Goal: Task Accomplishment & Management: Use online tool/utility

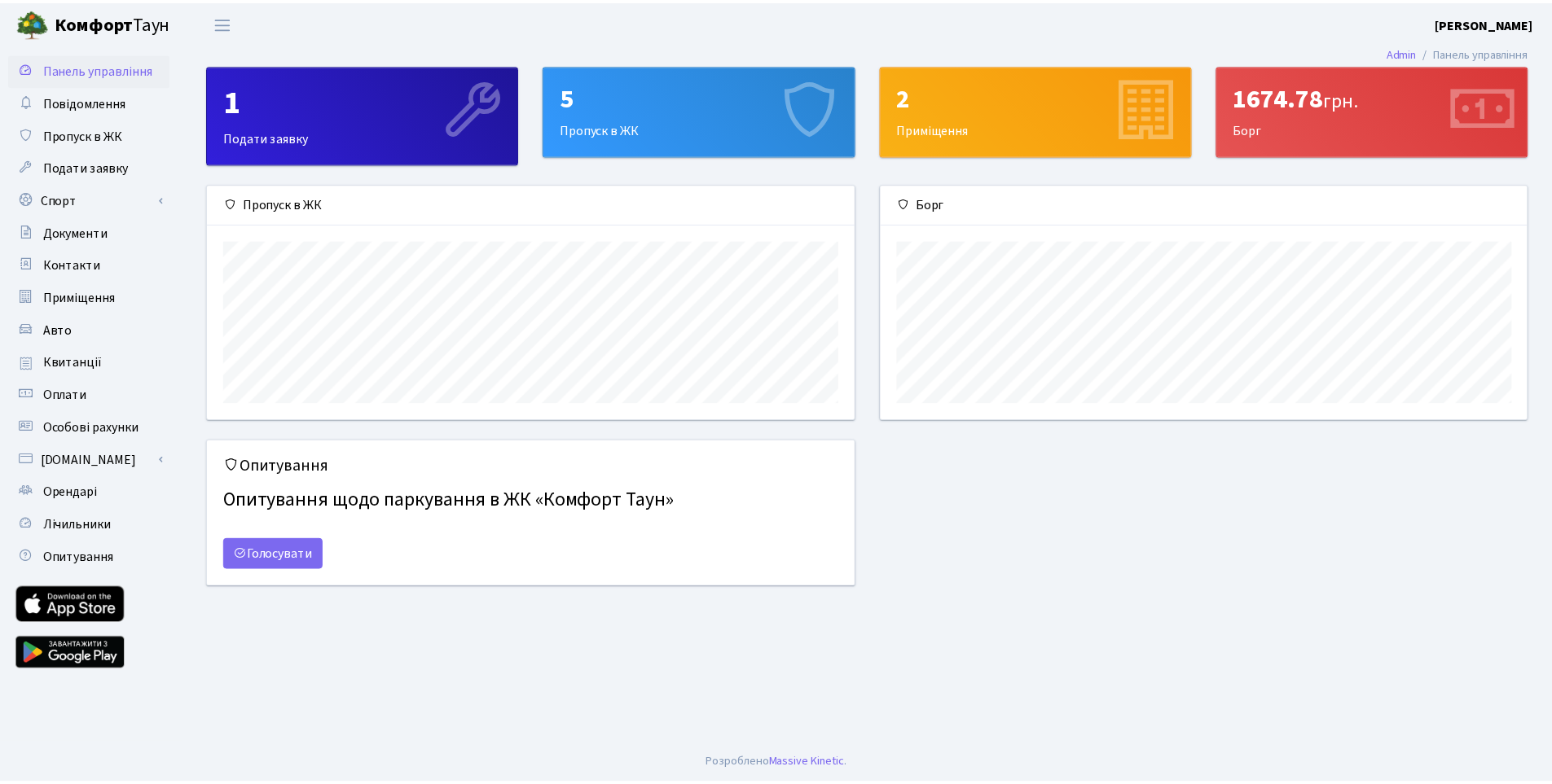
scroll to position [235, 651]
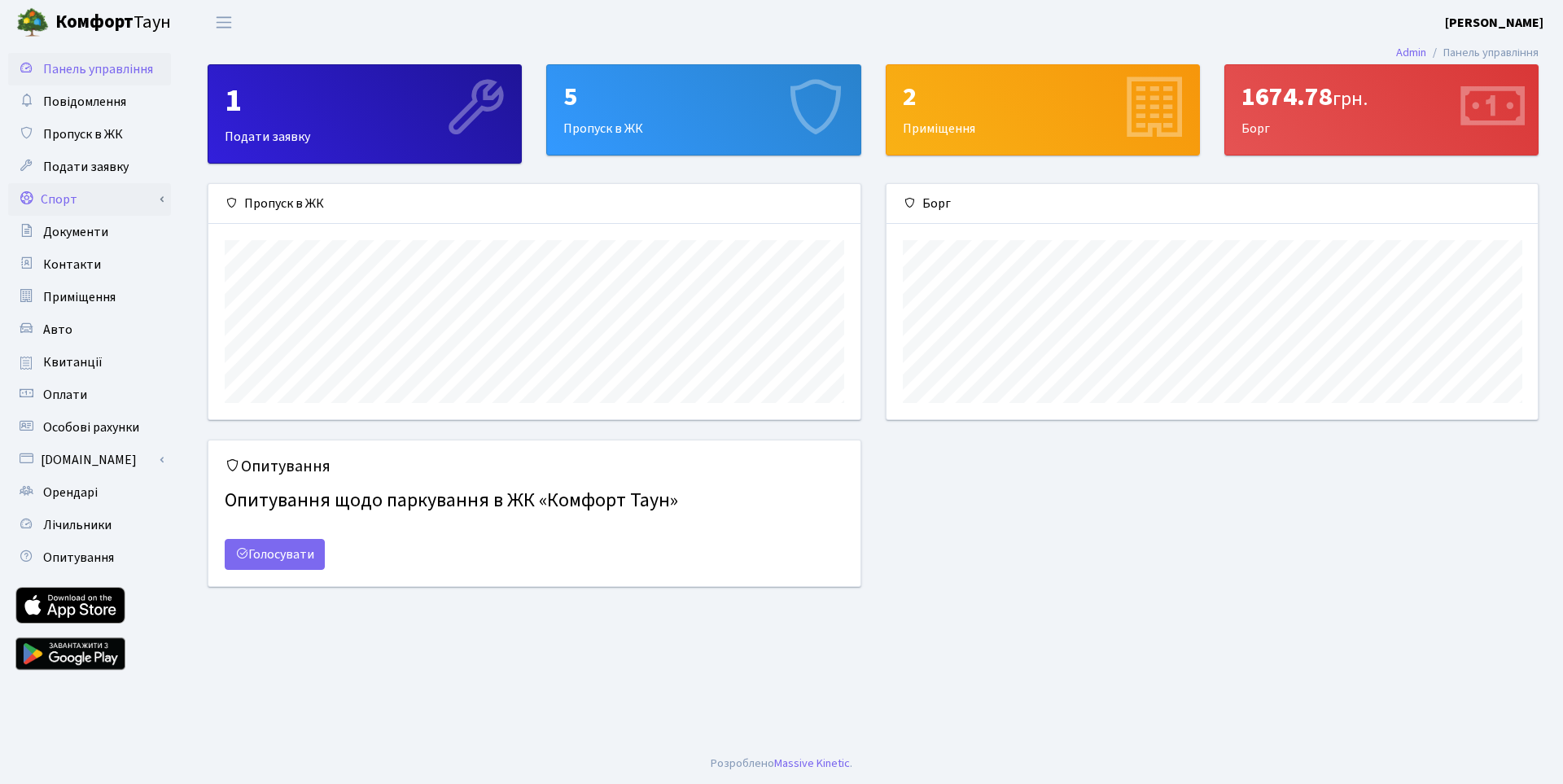
click at [77, 195] on link "Спорт" at bounding box center [90, 199] width 163 height 32
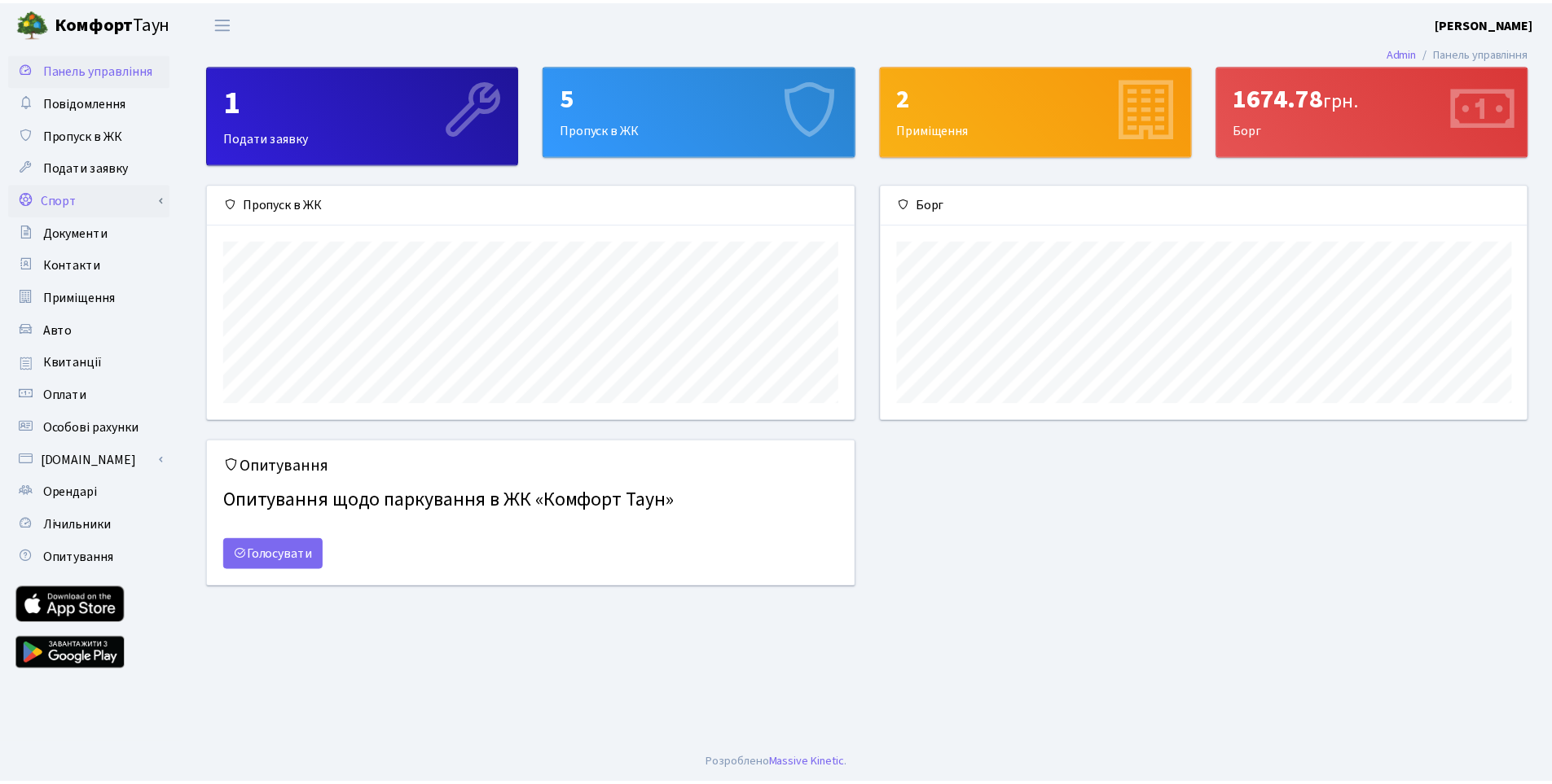
scroll to position [813861, 813940]
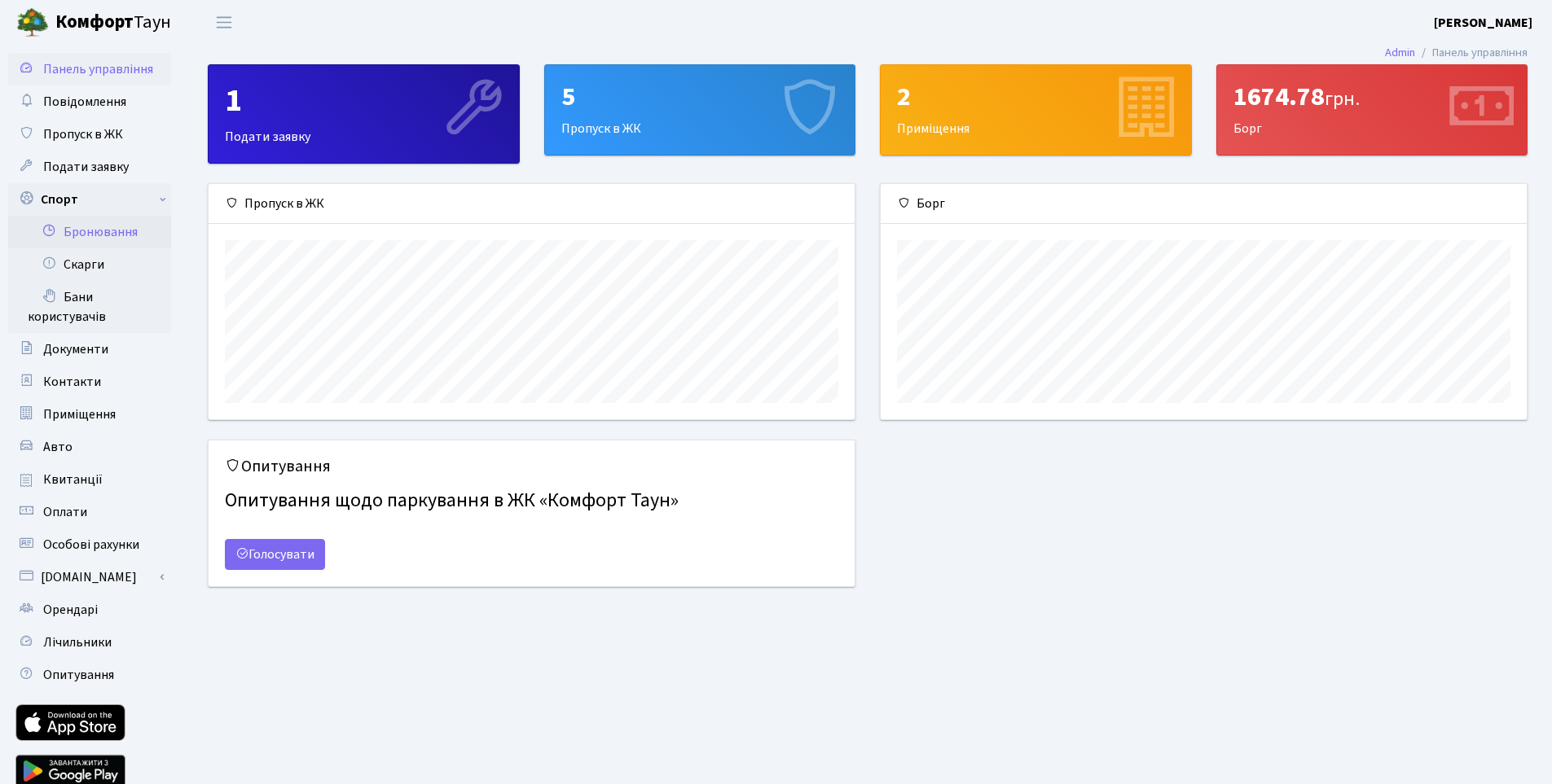
click at [90, 233] on link "Бронювання" at bounding box center [90, 232] width 163 height 32
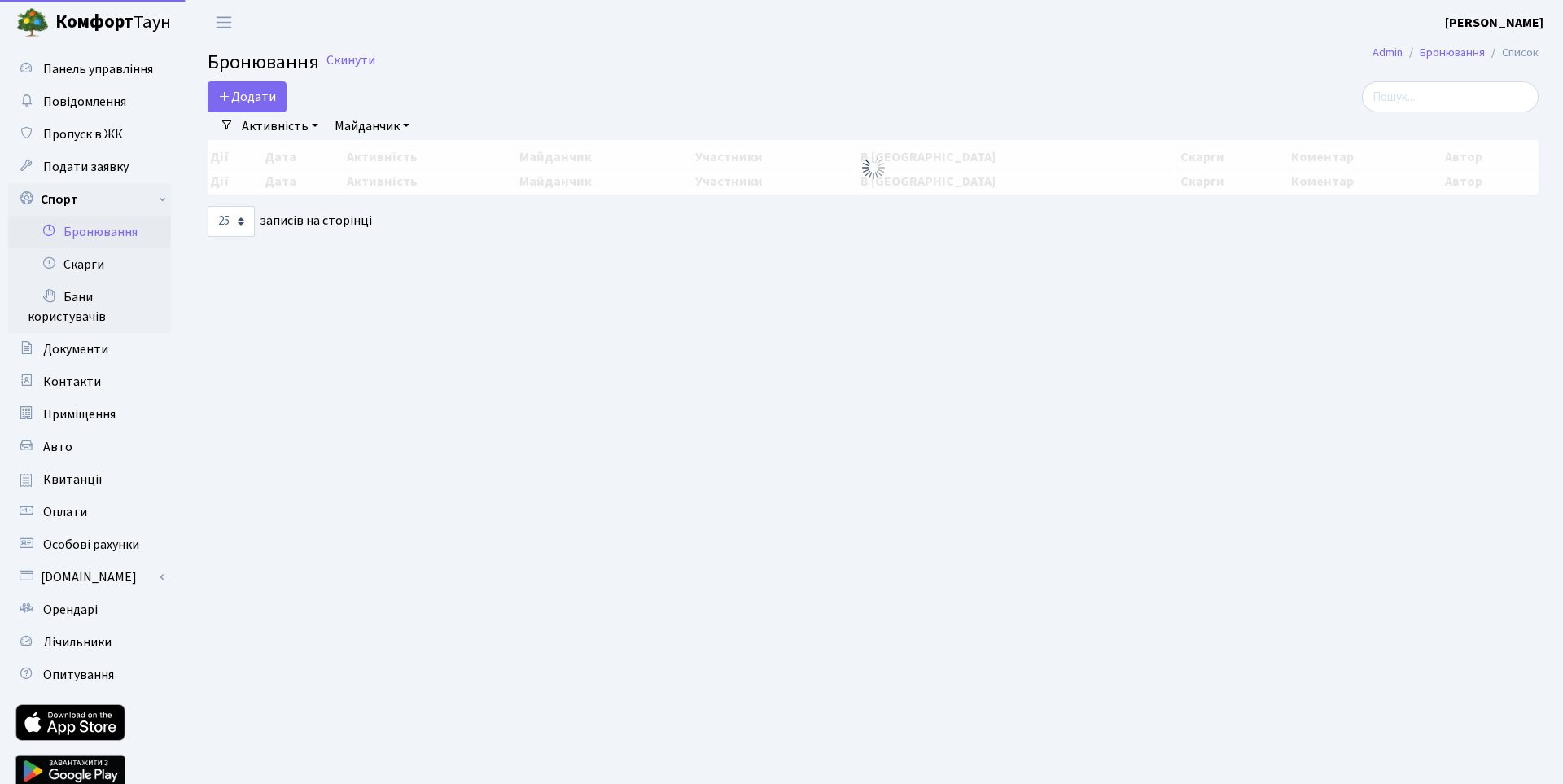
select select "25"
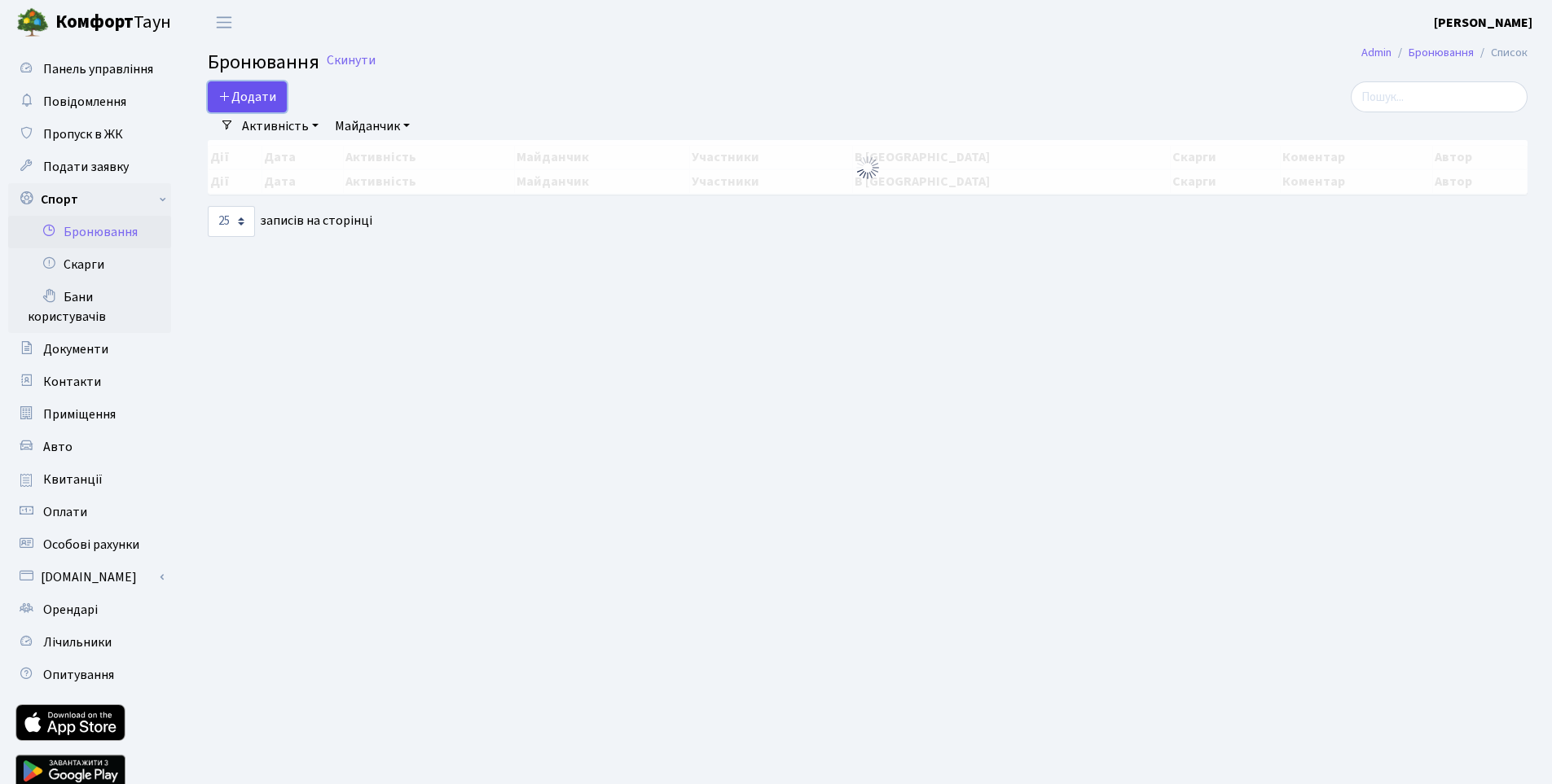
click at [251, 92] on button "Додати" at bounding box center [247, 97] width 79 height 31
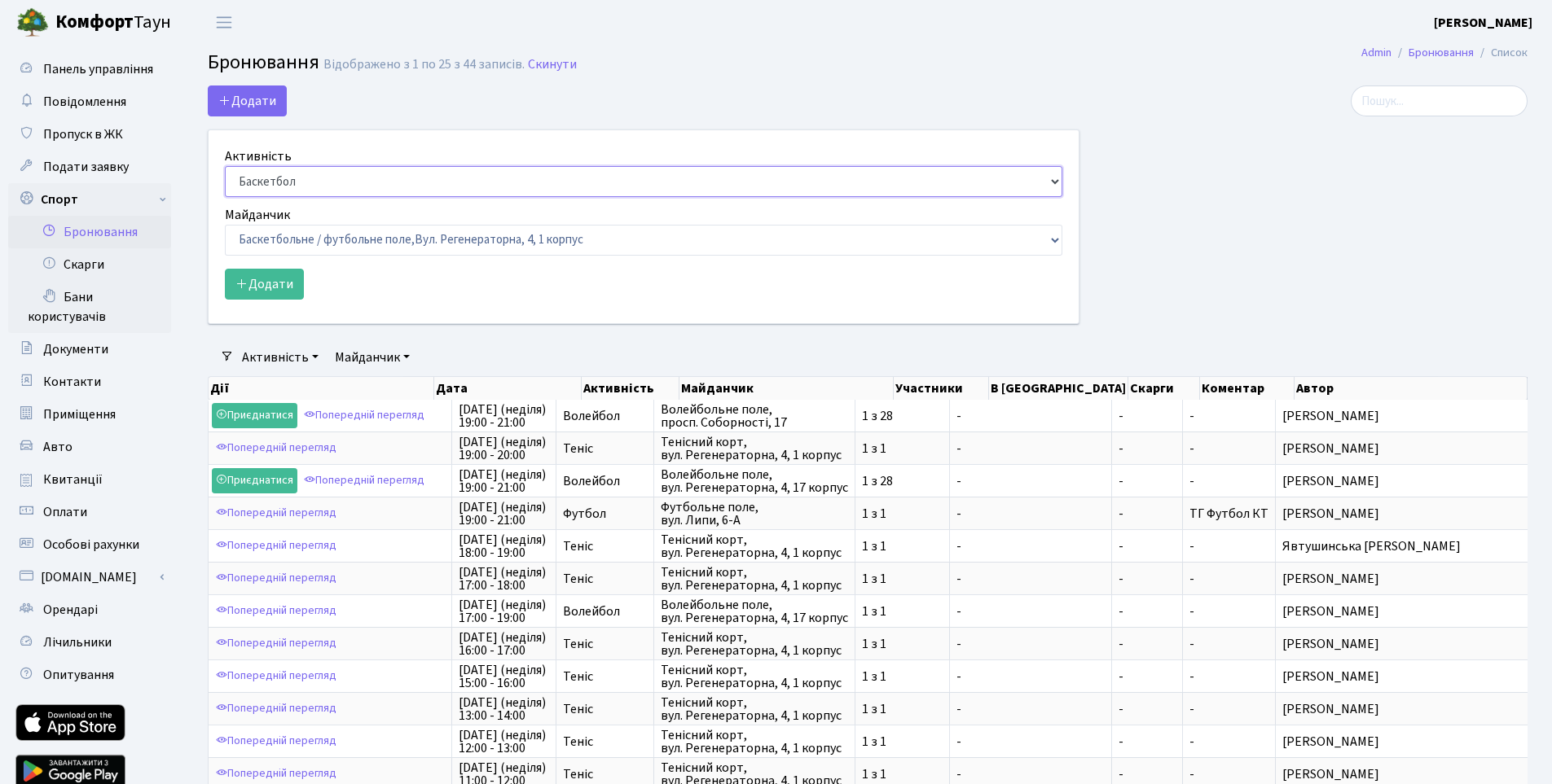
click at [277, 169] on select "Баскетбол Волейбол Йога Катання на роликах Настільний теніс Теніс Футбол Фітнес" at bounding box center [643, 181] width 837 height 31
select select "4"
click at [224, 166] on select "Баскетбол Волейбол Йога Катання на роликах Настільний теніс Теніс Футбол Фітнес" at bounding box center [643, 181] width 837 height 31
click at [308, 236] on select "Баскетбольне / футбольне поле, Вул. Регенераторна, 4, 1 корпус Баскетбольне пол…" at bounding box center [643, 240] width 837 height 31
select select "4"
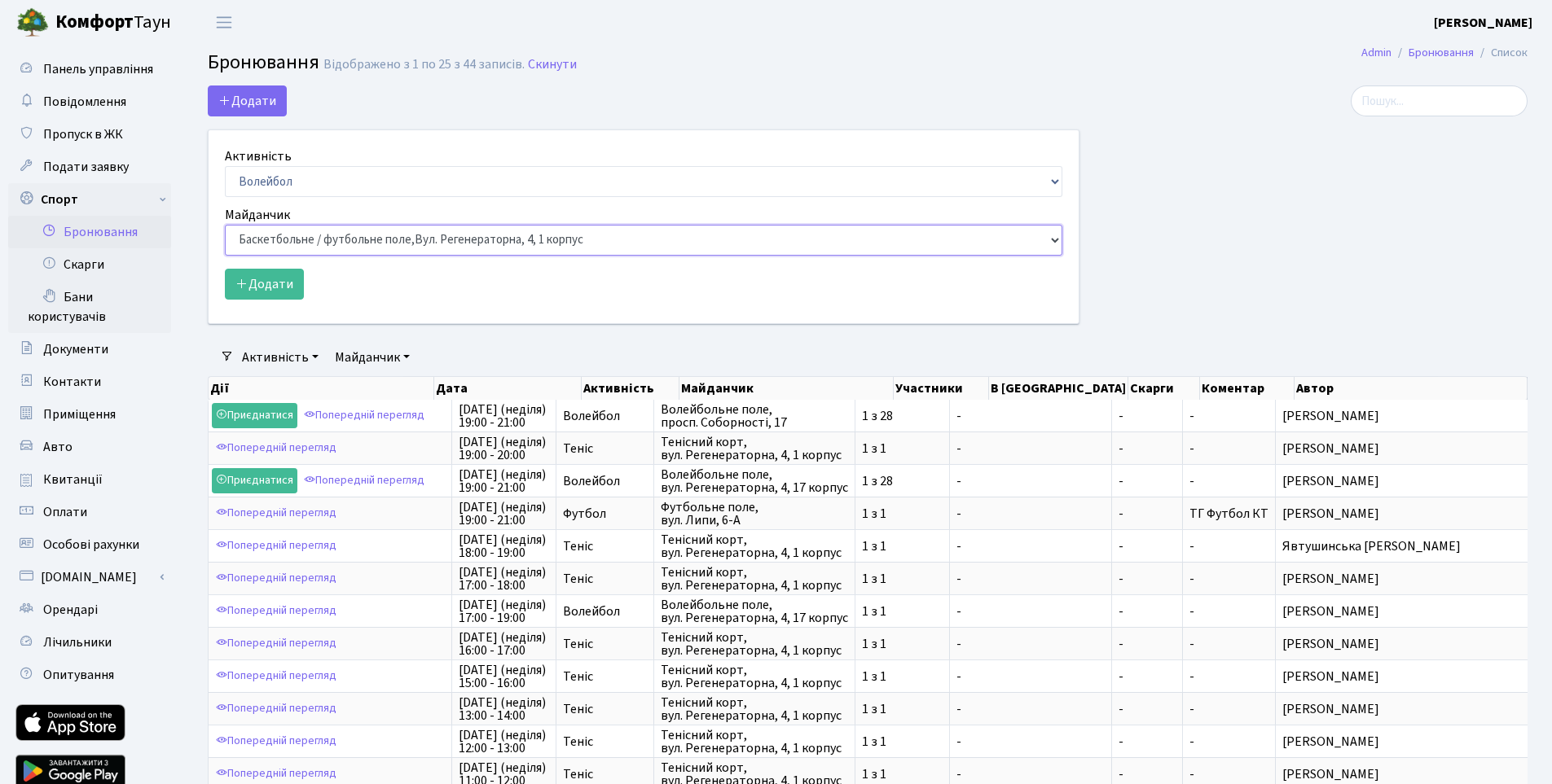
click at [224, 224] on select "Баскетбольне / футбольне поле, Вул. Регенераторна, 4, 1 корпус Баскетбольне пол…" at bounding box center [643, 240] width 837 height 31
click at [280, 291] on button "Додати" at bounding box center [263, 284] width 79 height 31
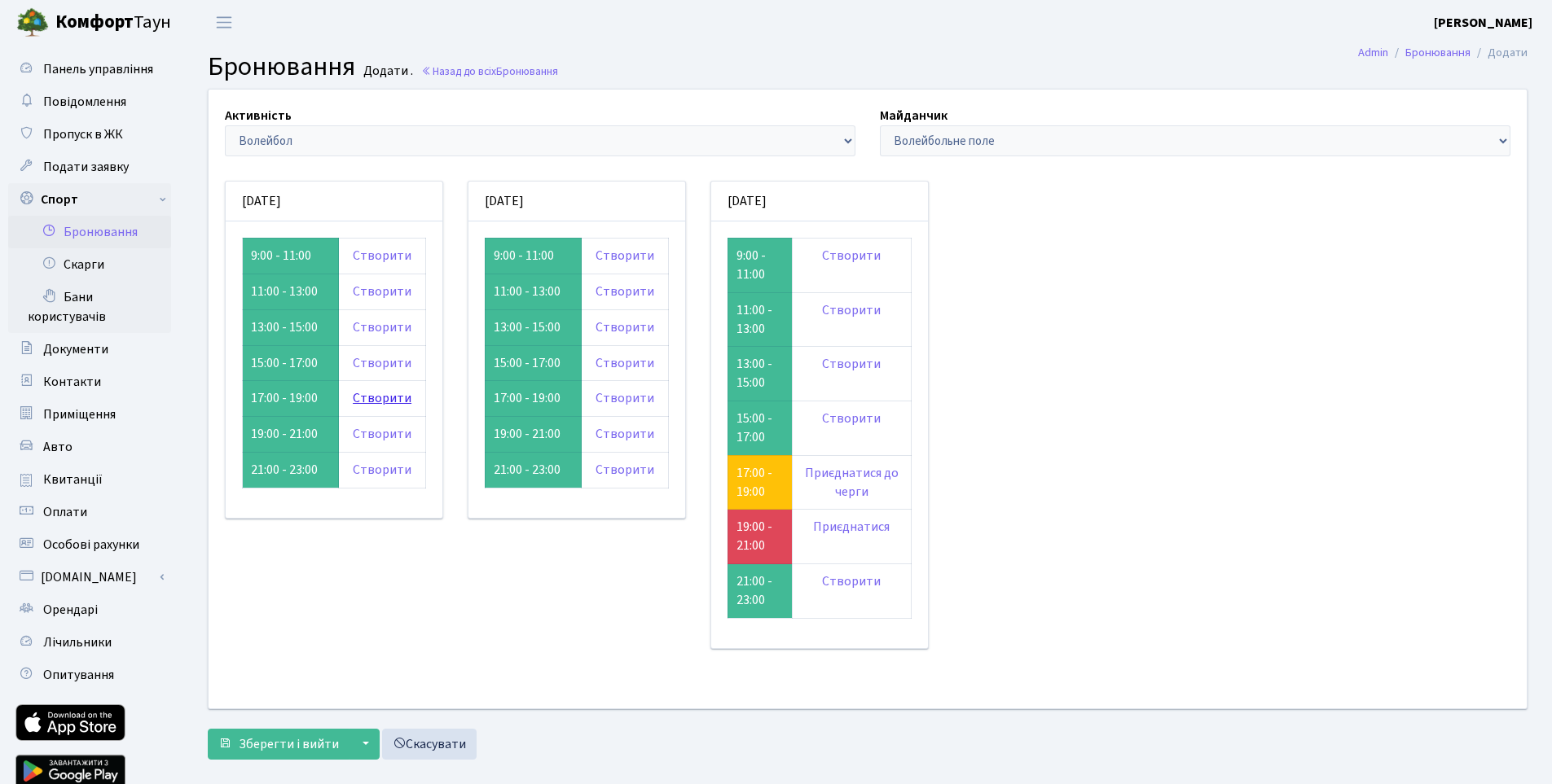
click at [394, 400] on link "Створити" at bounding box center [381, 398] width 58 height 18
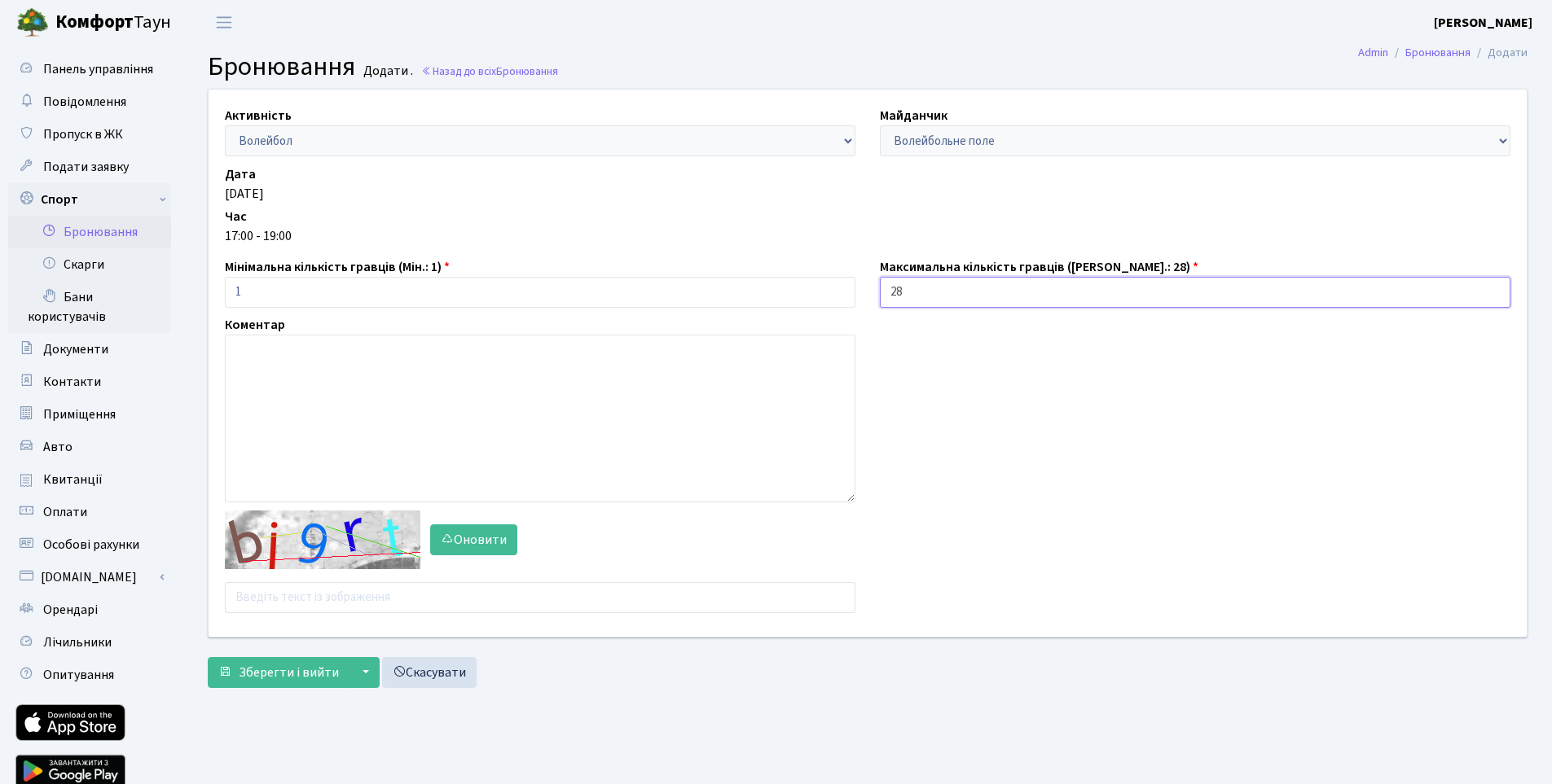
click at [956, 305] on input "28" at bounding box center [1194, 292] width 630 height 31
type input "2"
type input "1"
click at [301, 587] on input "text" at bounding box center [540, 598] width 630 height 31
type input "n"
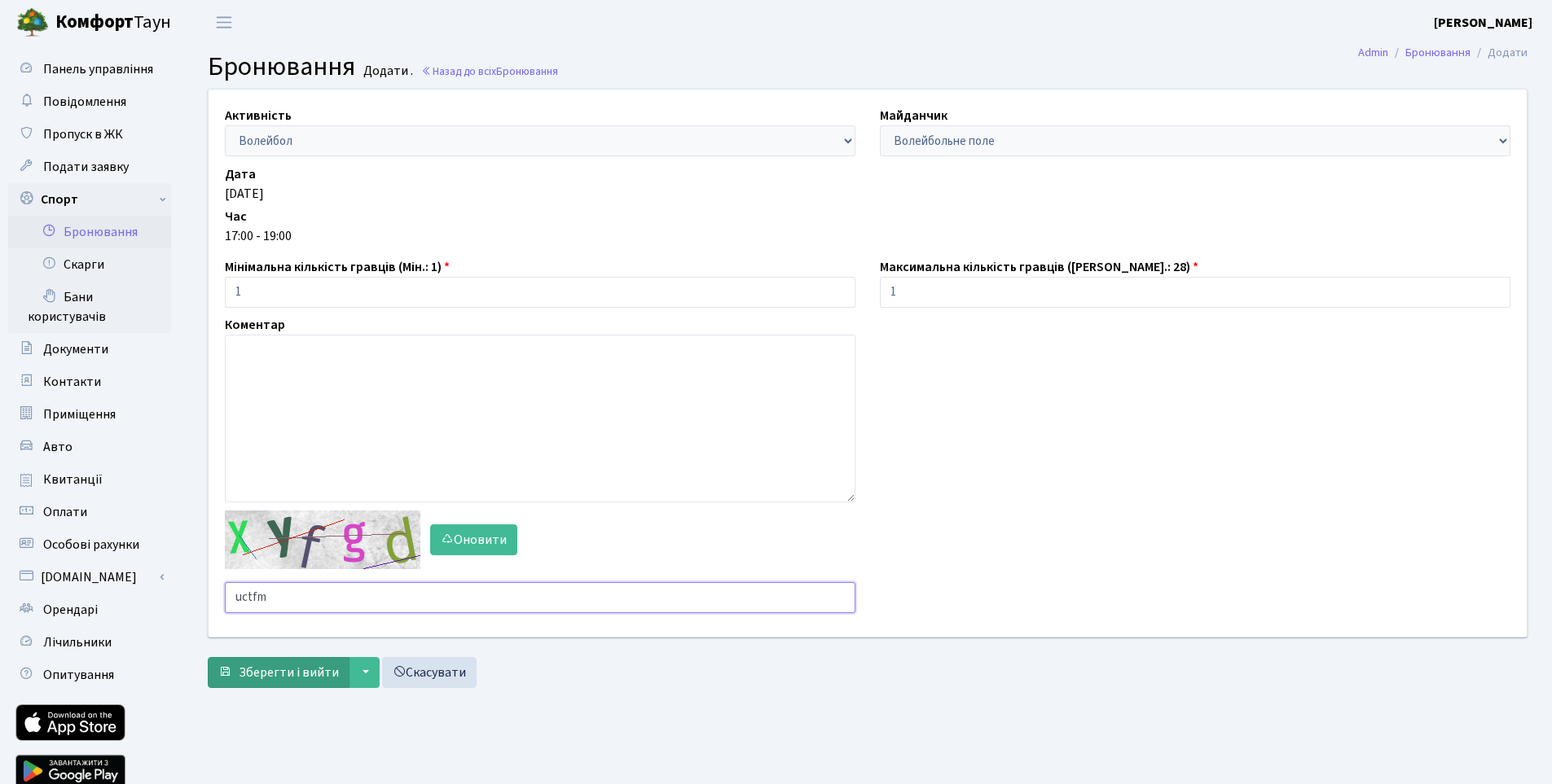
type input "uctfm"
click at [302, 676] on span "Зберегти і вийти" at bounding box center [289, 672] width 100 height 18
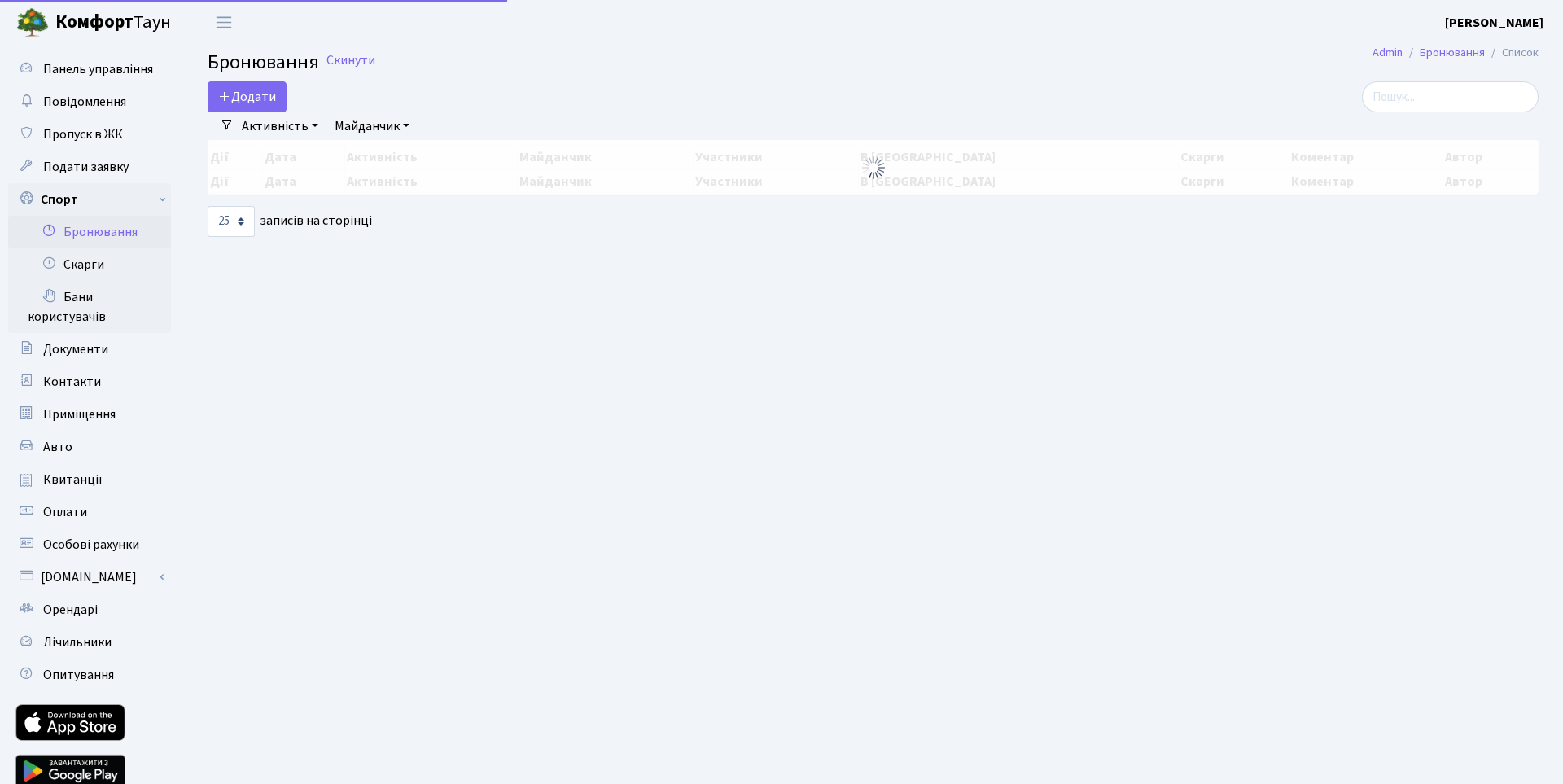
select select "25"
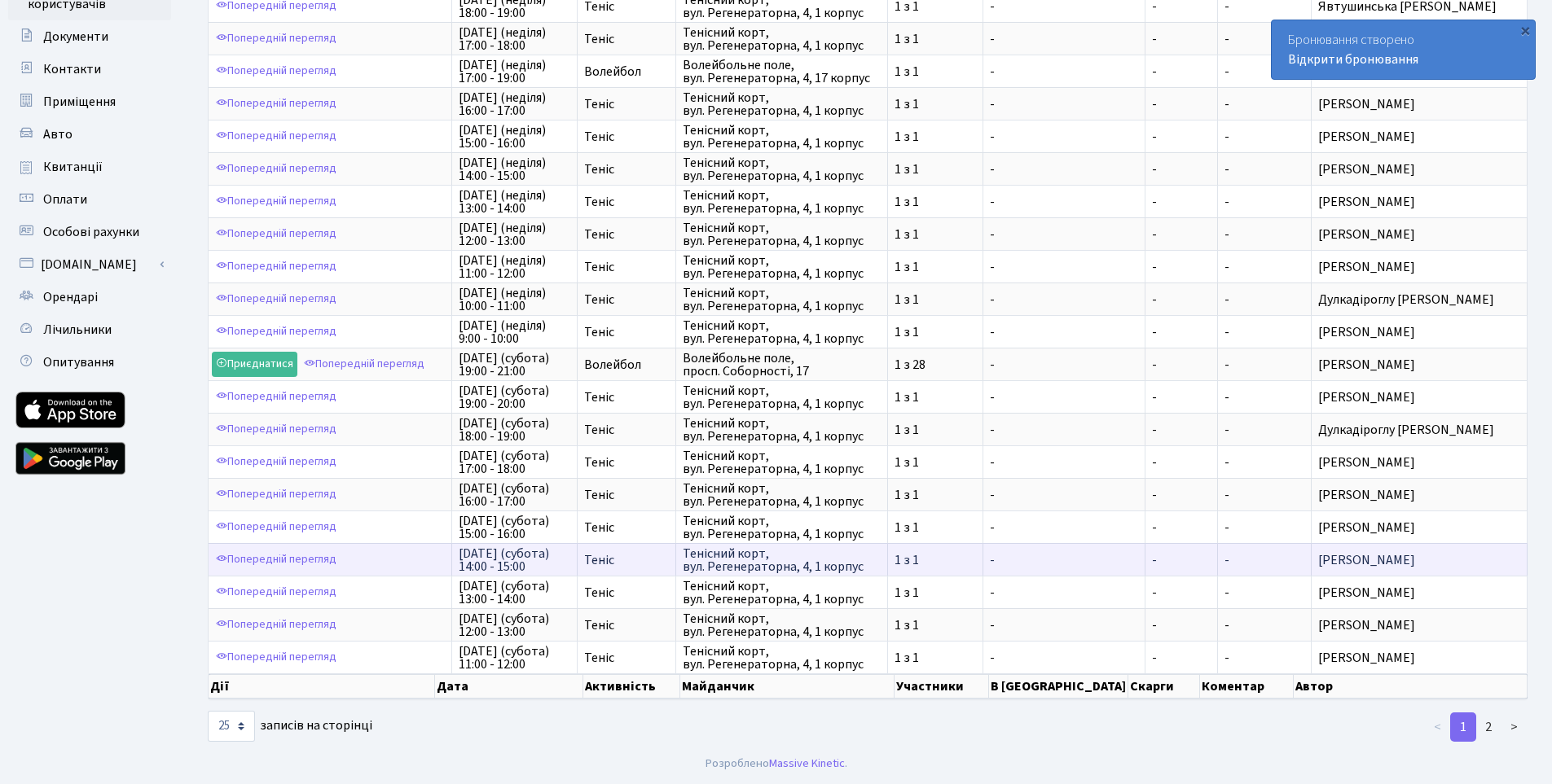
scroll to position [3, 0]
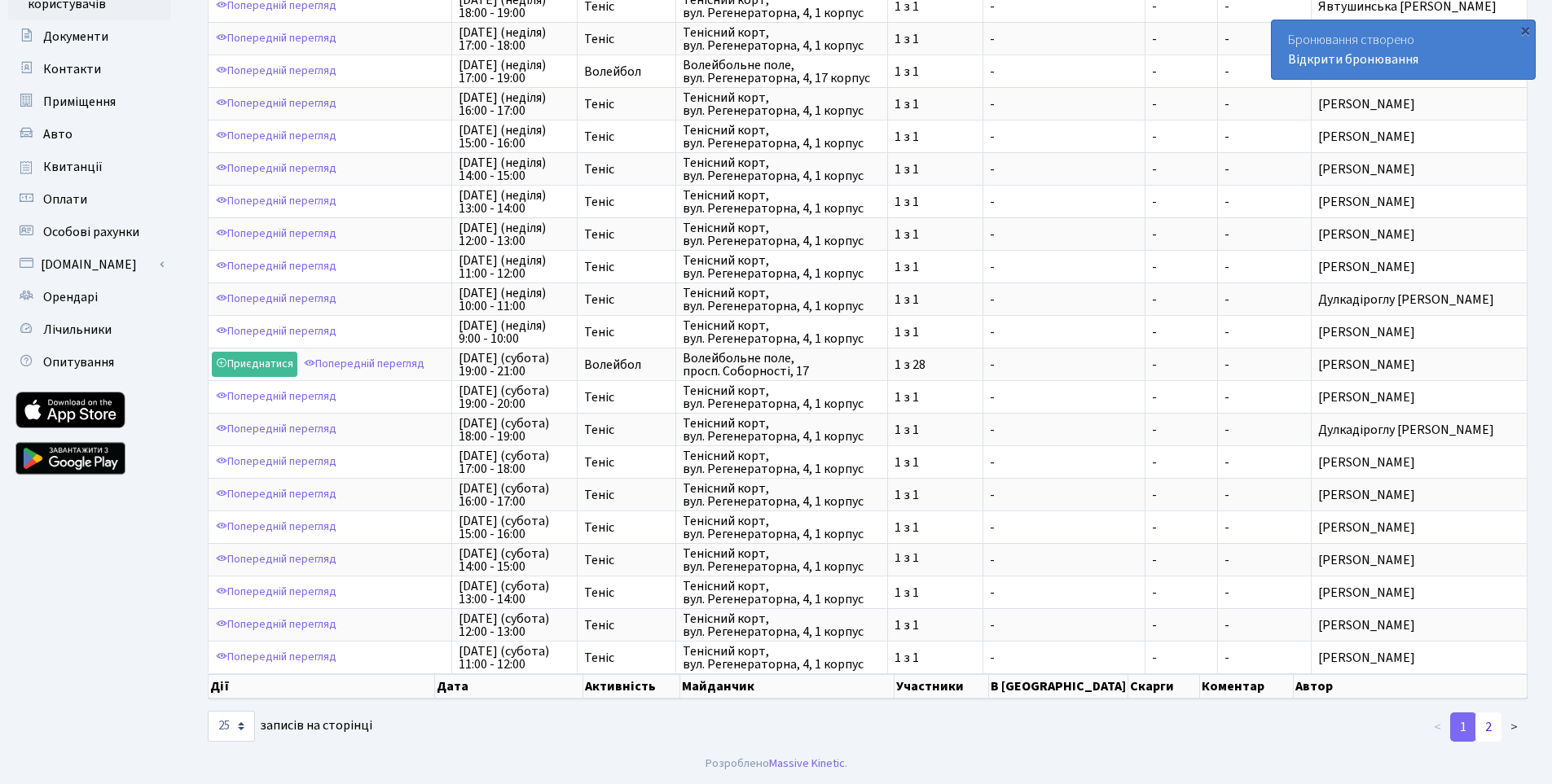
click at [1487, 723] on link "2" at bounding box center [1488, 726] width 26 height 30
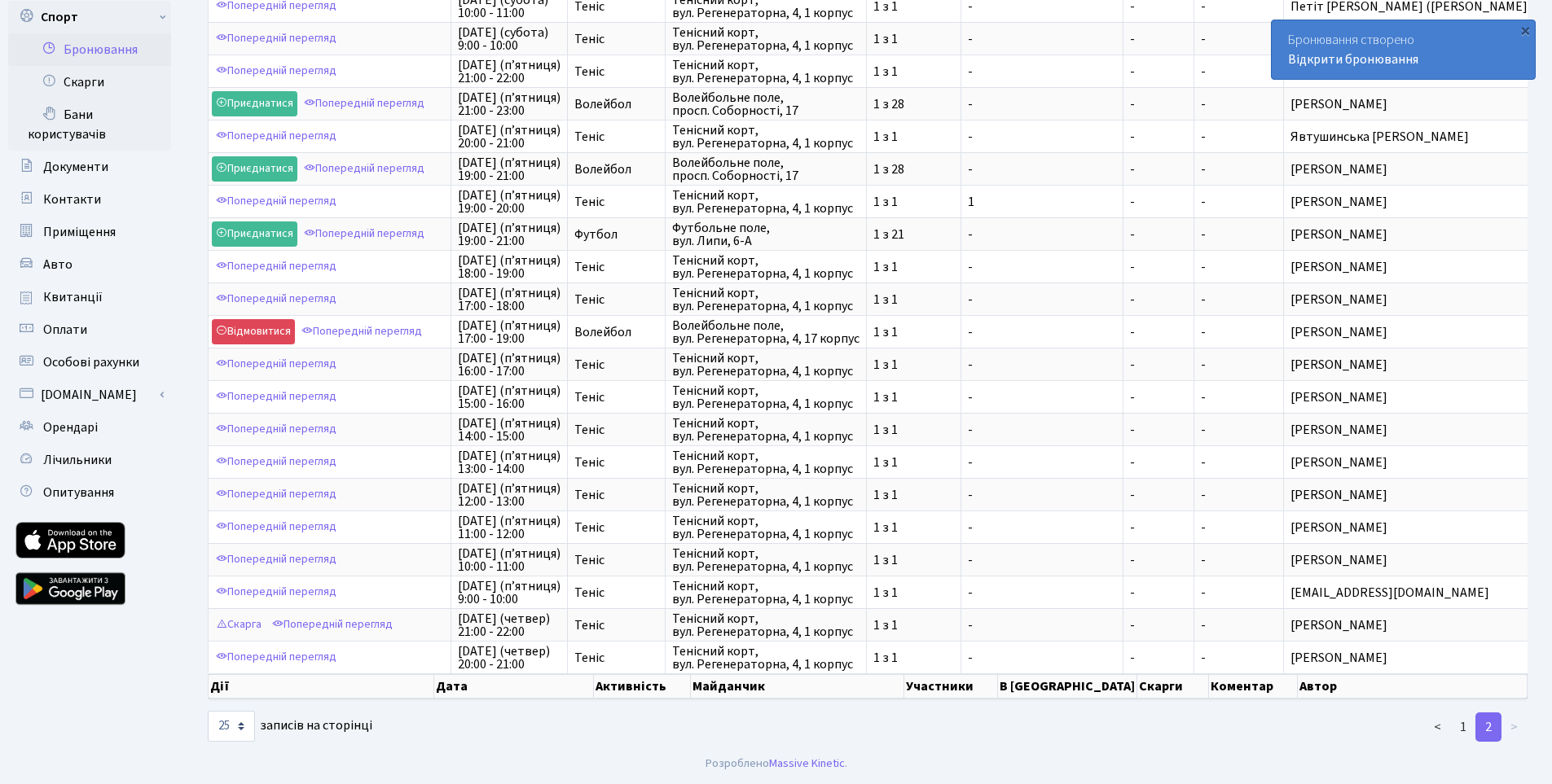
scroll to position [182, 0]
